Goal: Task Accomplishment & Management: Use online tool/utility

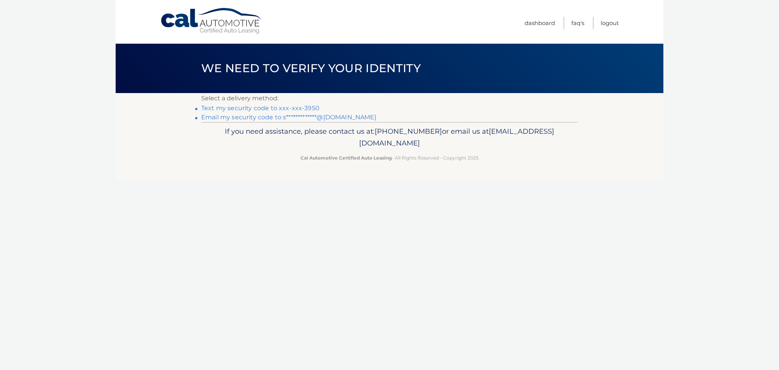
click at [300, 107] on link "Text my security code to xxx-xxx-3950" at bounding box center [260, 108] width 118 height 7
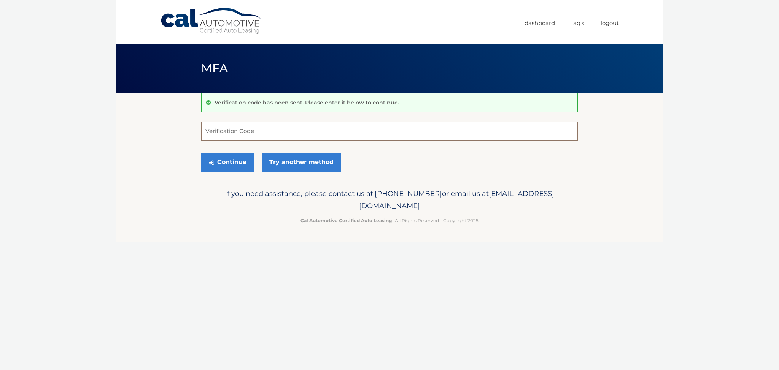
click at [247, 132] on input "Verification Code" at bounding box center [389, 131] width 376 height 19
type input "699481"
click at [229, 161] on button "Continue" at bounding box center [227, 162] width 53 height 19
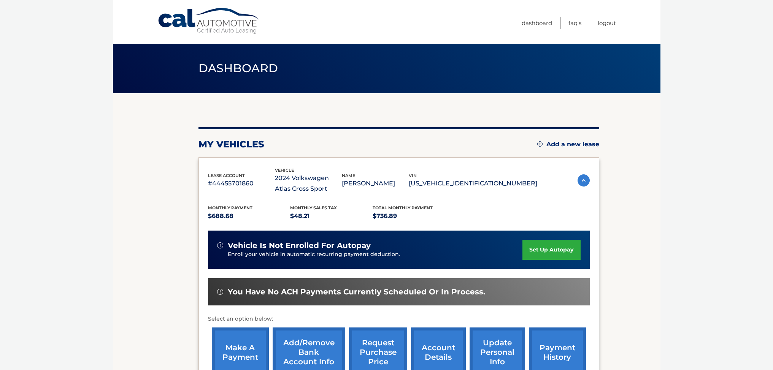
click at [240, 353] on link "make a payment" at bounding box center [240, 353] width 57 height 50
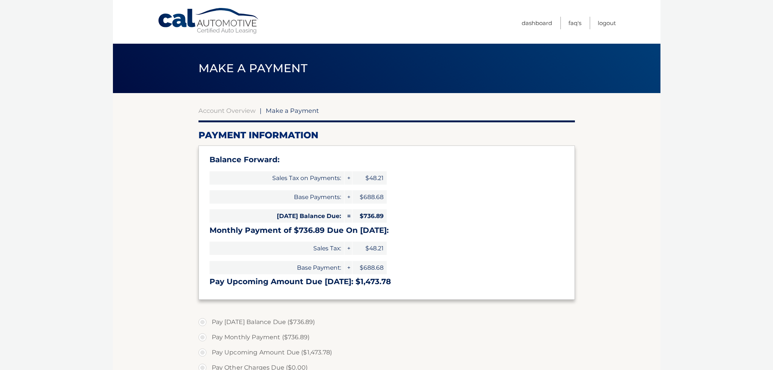
select select "NTc1NmY1MjAtNTQ5Yy00Mzc4LTg3ZmUtZmFkY2UxYWYyYTdm"
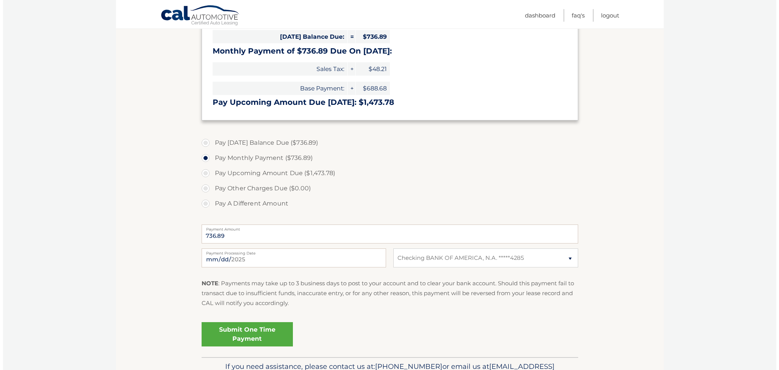
scroll to position [179, 0]
click at [248, 335] on link "Submit One Time Payment" at bounding box center [244, 335] width 91 height 24
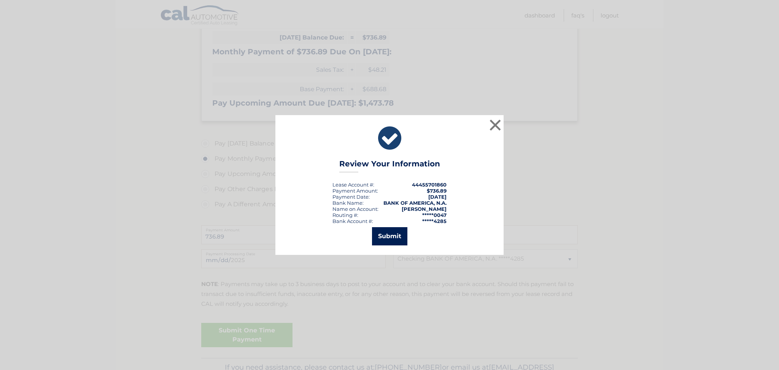
click at [387, 235] on button "Submit" at bounding box center [389, 236] width 35 height 18
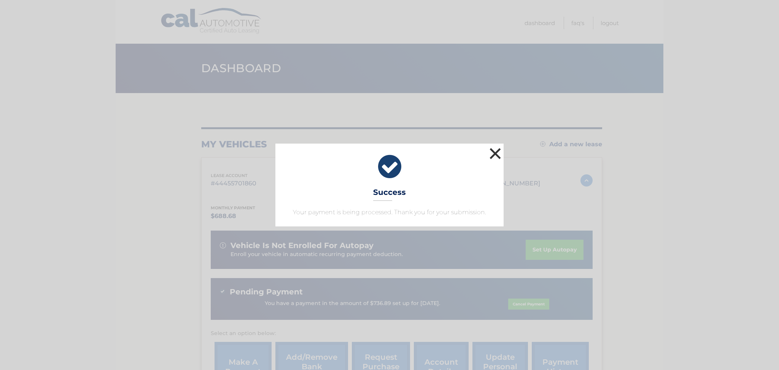
click at [496, 156] on button "×" at bounding box center [495, 153] width 15 height 15
